Goal: Task Accomplishment & Management: Complete application form

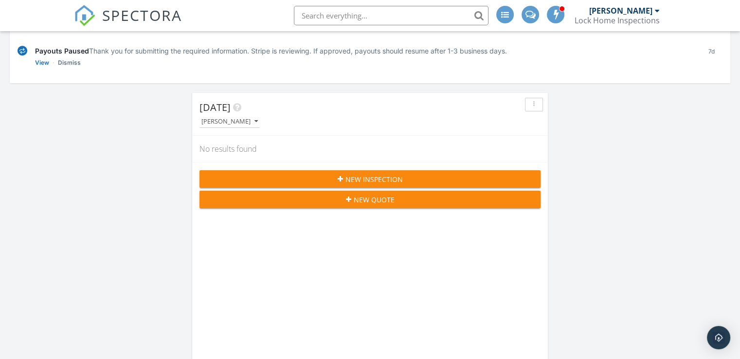
scroll to position [5, 5]
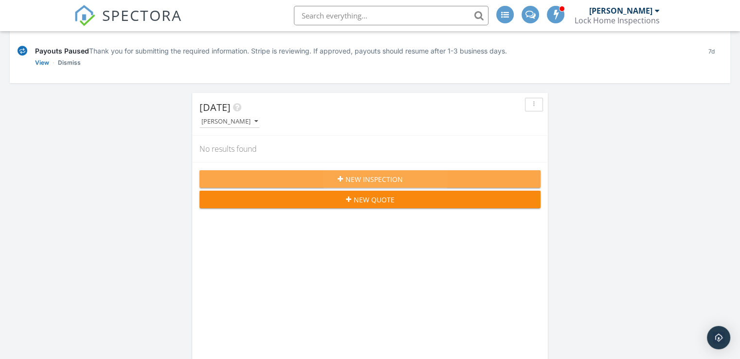
click at [347, 178] on span "New Inspection" at bounding box center [373, 179] width 57 height 10
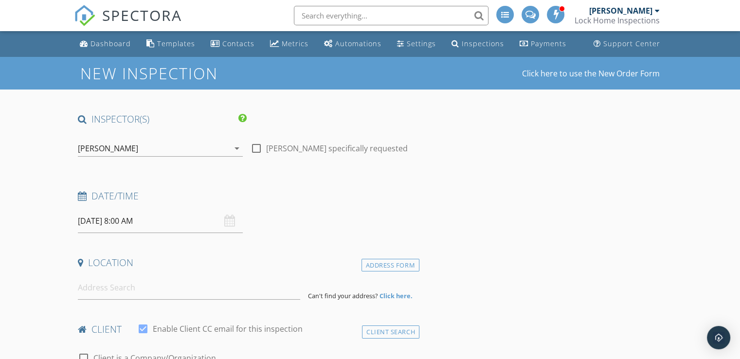
click at [179, 221] on input "09/30/2025 8:00 AM" at bounding box center [160, 221] width 165 height 24
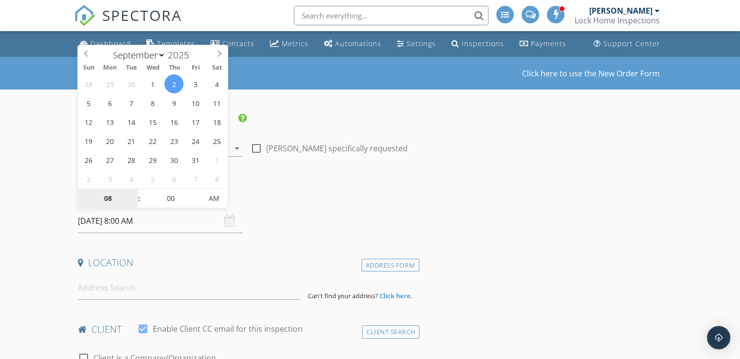
select select "9"
type input "10/02/2025 8:00 AM"
type input "09"
type input "10/02/2025 9:00 AM"
click at [134, 191] on span at bounding box center [134, 194] width 7 height 10
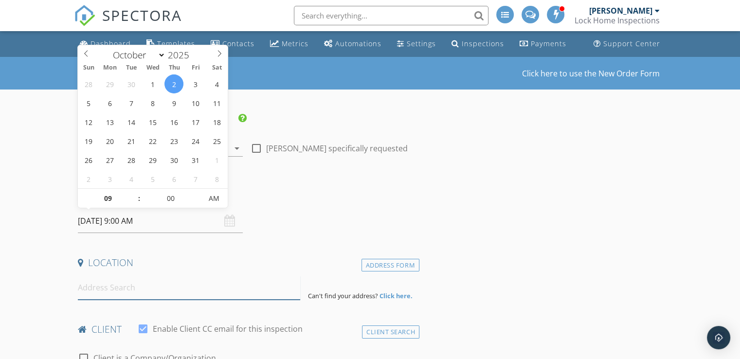
click at [126, 290] on input at bounding box center [189, 288] width 222 height 24
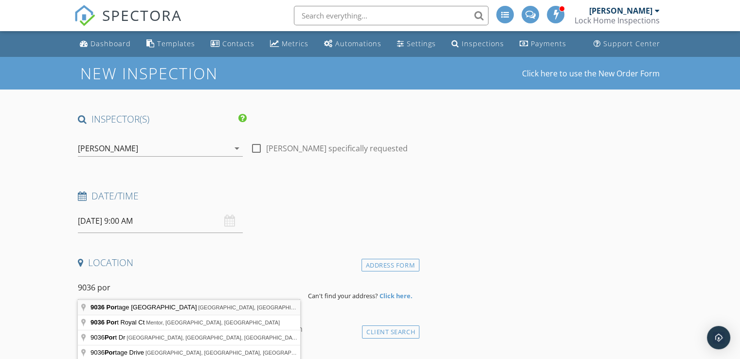
type input "9036 Portage Pointe Drive, Streetsboro, OH, USA"
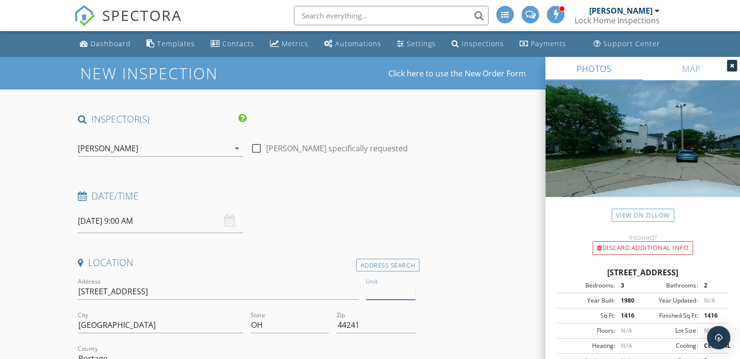
click at [368, 291] on input "Unit" at bounding box center [391, 292] width 50 height 16
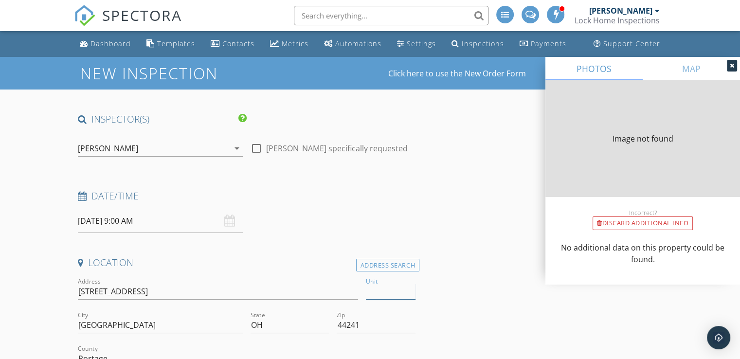
type input "1416"
type input "1980"
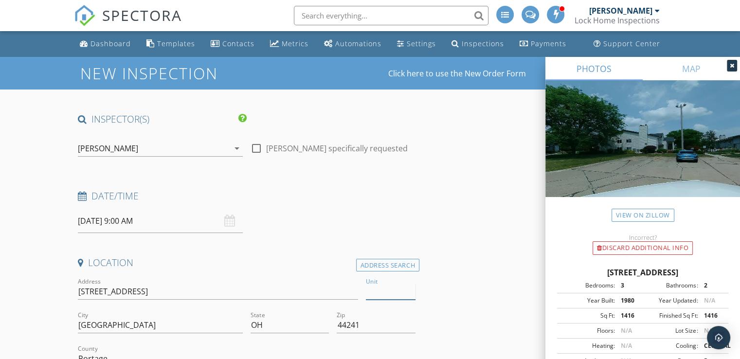
type input "B"
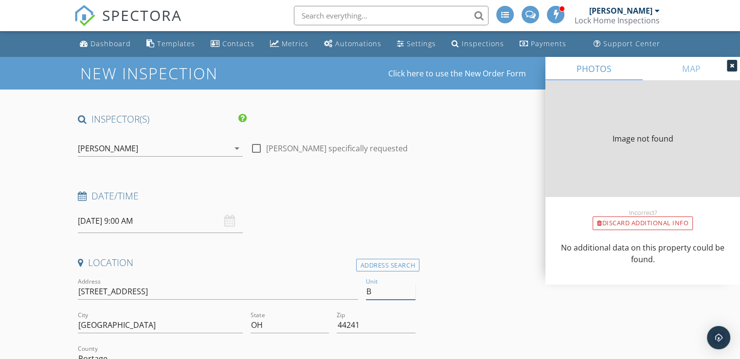
type input "1416"
type input "1980"
type input "1416"
type input "1980"
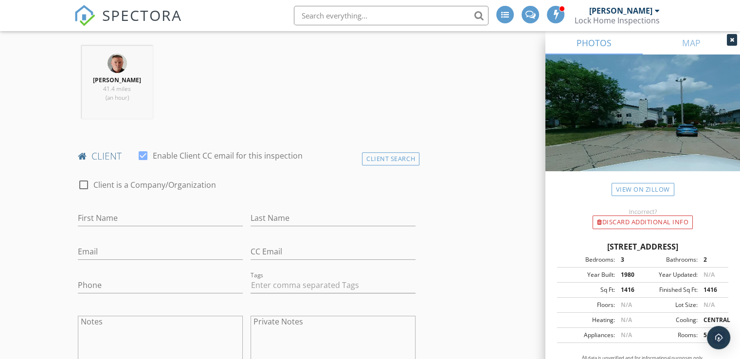
scroll to position [446, 0]
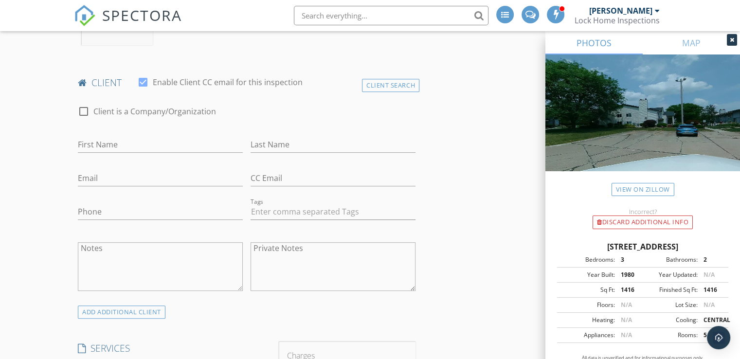
type input "B"
click at [123, 140] on input "First Name" at bounding box center [160, 145] width 165 height 16
type input "Michael"
click at [262, 145] on input "Last Name" at bounding box center [333, 145] width 165 height 16
type input "Tabor"
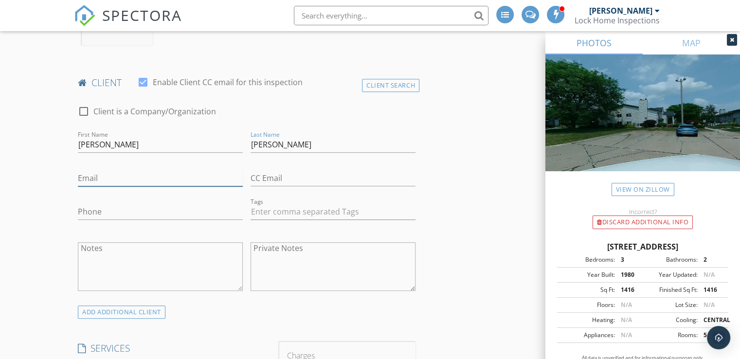
click at [100, 179] on input "Email" at bounding box center [160, 178] width 165 height 16
click at [117, 179] on input "mtaborsellfor1percent" at bounding box center [160, 178] width 165 height 16
type input "mtaborsells@yahoo.comfor1percent"
click at [118, 214] on input "Phone" at bounding box center [160, 212] width 165 height 16
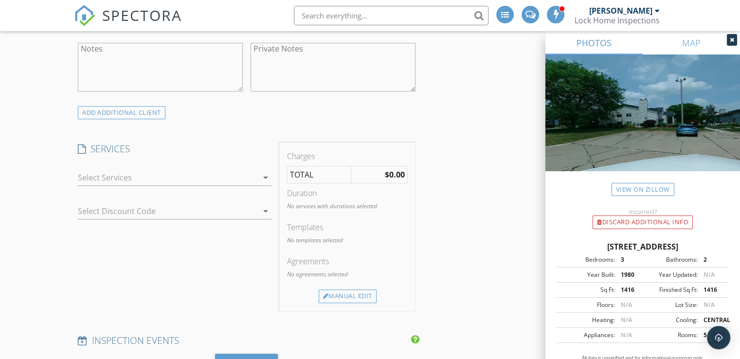
scroll to position [660, 0]
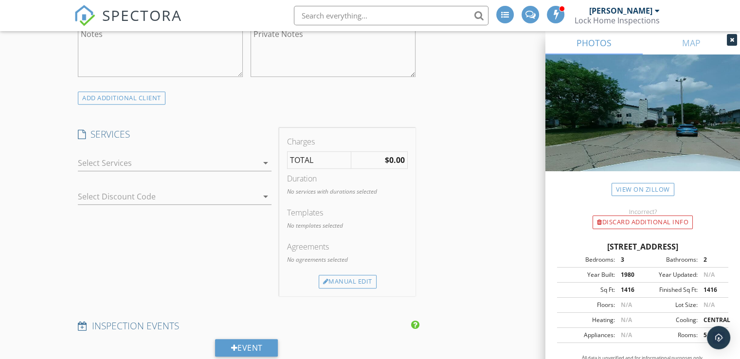
type input "440-773-9134"
click at [264, 162] on icon "arrow_drop_down" at bounding box center [266, 163] width 12 height 12
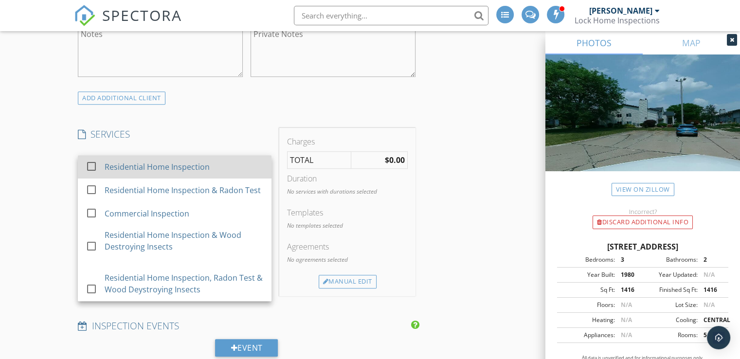
click at [200, 163] on div "Residential Home Inspection" at bounding box center [157, 167] width 105 height 12
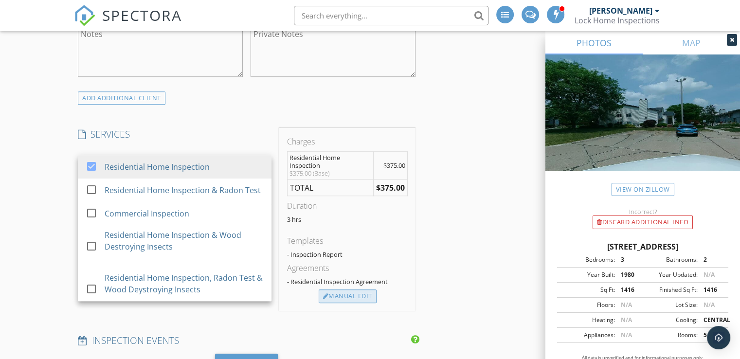
click at [345, 292] on div "Manual Edit" at bounding box center [348, 297] width 58 height 14
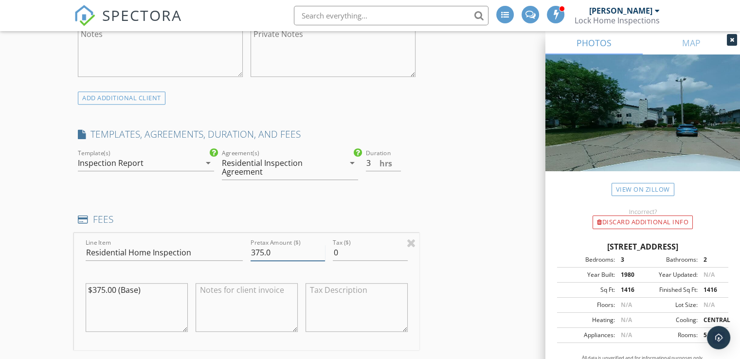
click at [264, 252] on input "375.0" at bounding box center [288, 253] width 74 height 16
type input "240.0"
click at [492, 236] on div "INSPECTOR(S) check_box Michael Lock PRIMARY Michael Lock arrow_drop_down check_…" at bounding box center [370, 358] width 592 height 1811
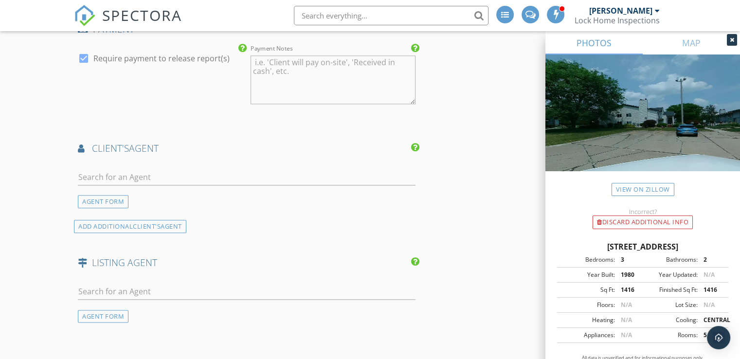
scroll to position [1035, 0]
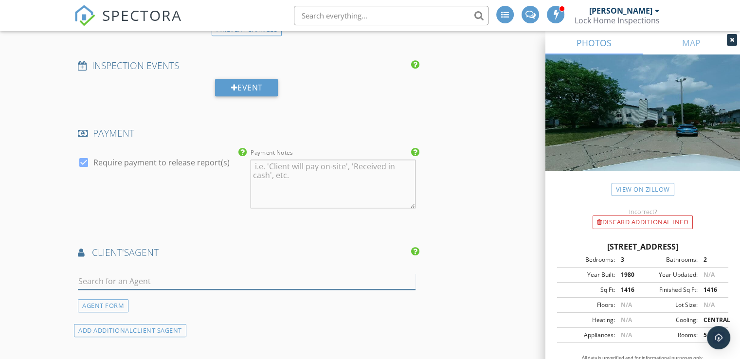
click at [151, 277] on input "text" at bounding box center [247, 281] width 338 height 16
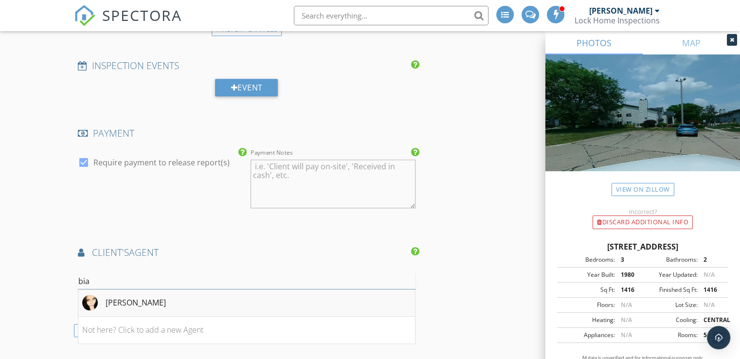
type input "bia"
click at [168, 302] on li "Bianca Bicaci" at bounding box center [246, 303] width 337 height 27
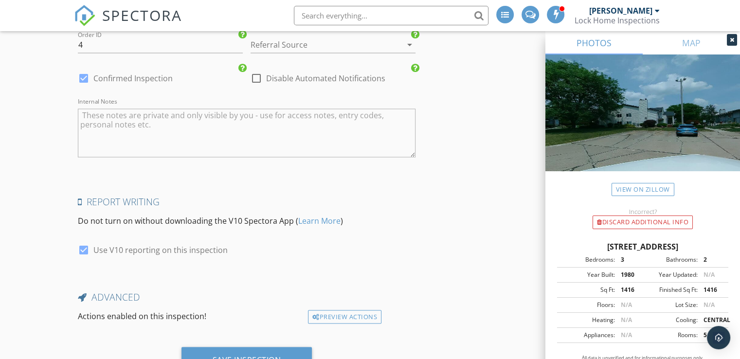
scroll to position [1768, 0]
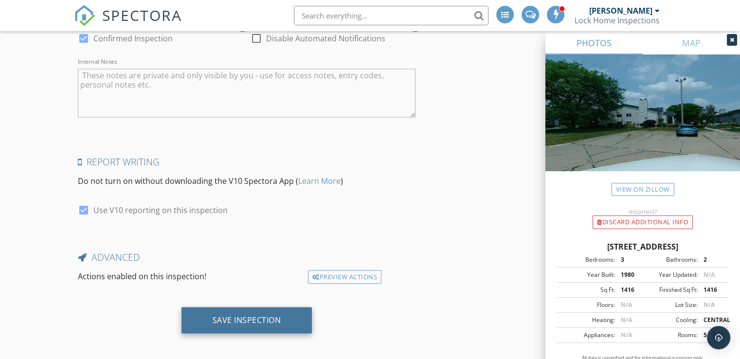
click at [250, 315] on div "Save Inspection" at bounding box center [247, 320] width 69 height 10
